Goal: Task Accomplishment & Management: Use online tool/utility

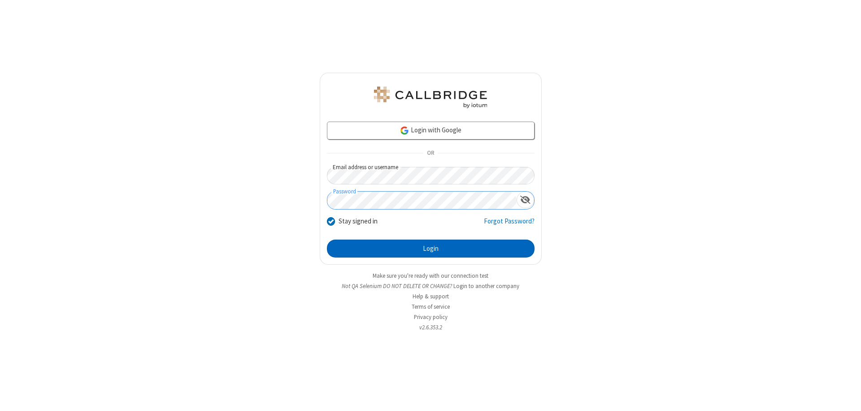
click at [430, 248] on button "Login" at bounding box center [431, 248] width 208 height 18
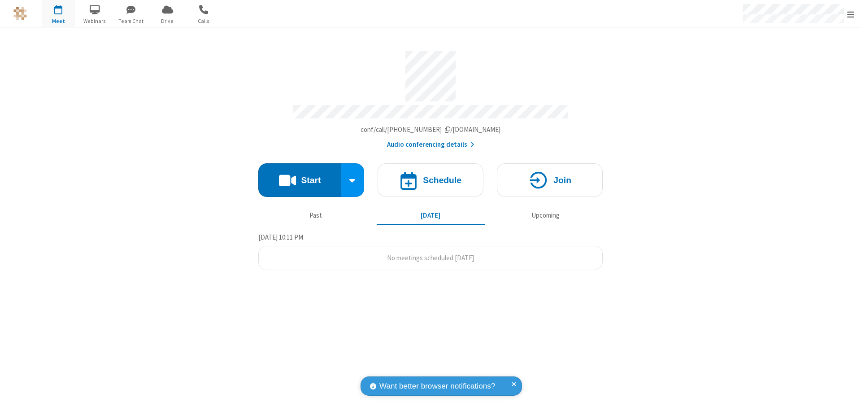
click at [850, 14] on span "Open menu" at bounding box center [850, 14] width 7 height 9
click at [58, 13] on span "button" at bounding box center [59, 9] width 34 height 15
click at [430, 176] on h4 "Schedule" at bounding box center [442, 180] width 39 height 9
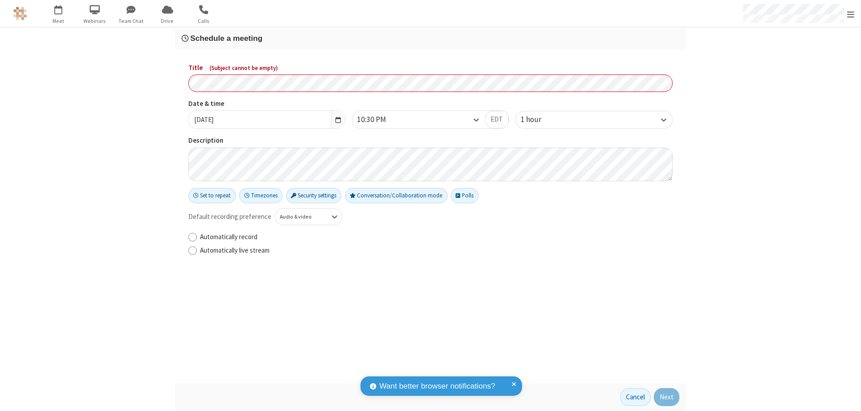
click at [430, 38] on h3 "Schedule a meeting" at bounding box center [430, 38] width 497 height 9
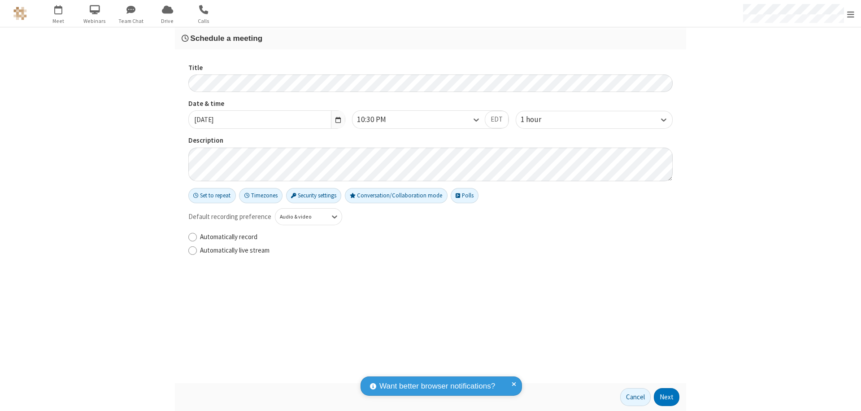
click at [666, 397] on button "Next" at bounding box center [666, 397] width 26 height 18
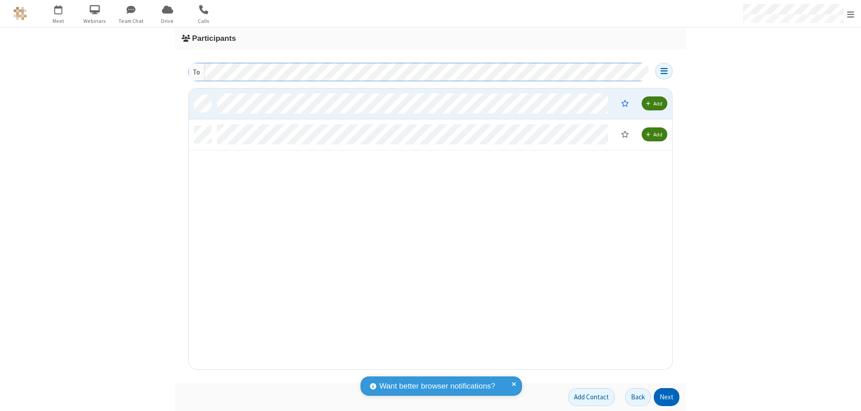
click at [666, 397] on button "Next" at bounding box center [666, 397] width 26 height 18
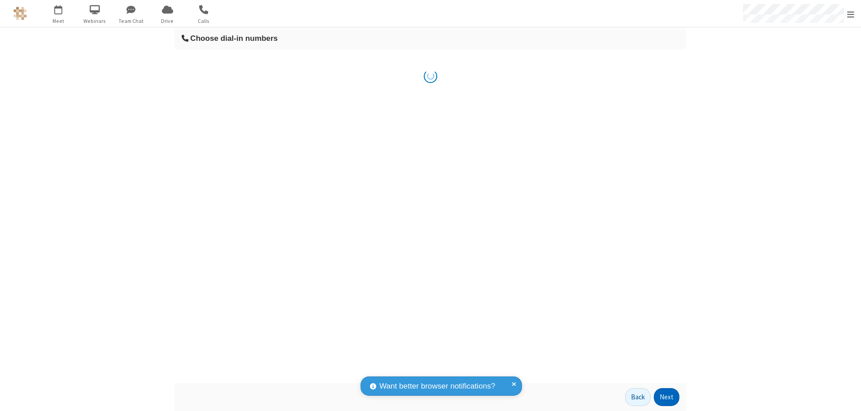
click at [666, 397] on button "Next" at bounding box center [666, 397] width 26 height 18
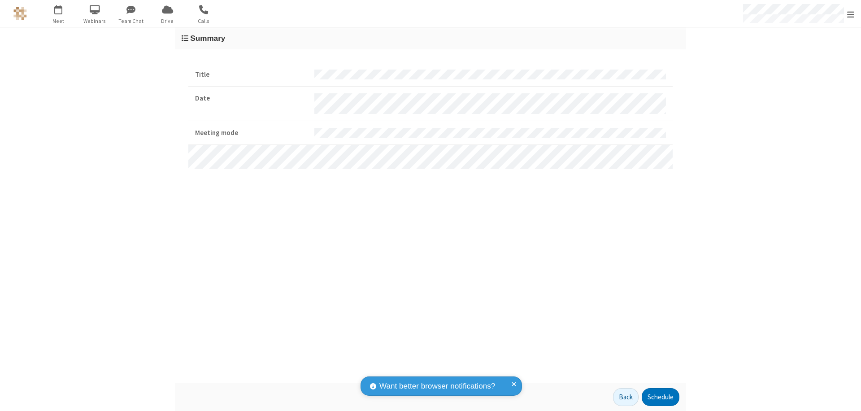
click at [660, 397] on button "Schedule" at bounding box center [660, 397] width 38 height 18
